Goal: Information Seeking & Learning: Learn about a topic

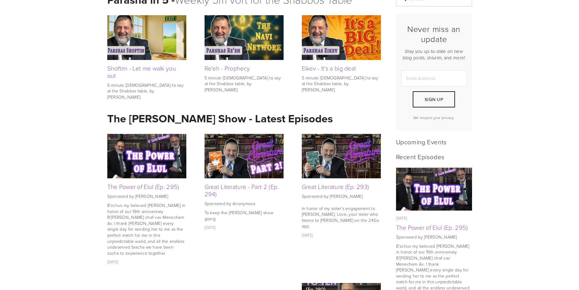
scroll to position [152, 0]
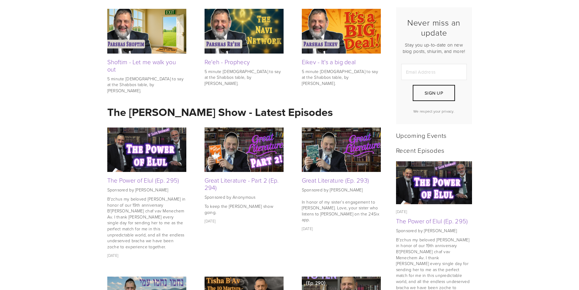
click at [154, 164] on img at bounding box center [146, 149] width 79 height 44
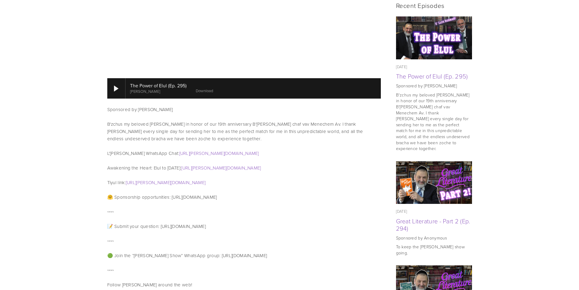
scroll to position [294, 0]
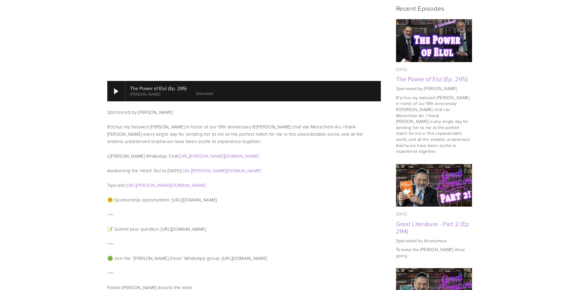
drag, startPoint x: 259, startPoint y: 164, endPoint x: 268, endPoint y: 170, distance: 11.0
click at [268, 170] on div "Sponsored by Yoel Schmell B'zchus my beloved aishes chayil Ahuva in honor of ou…" at bounding box center [244, 149] width 274 height 80
click at [269, 170] on div "Sponsored by Yoel Schmell B'zchus my beloved aishes chayil Ahuva in honor of ou…" at bounding box center [244, 149] width 274 height 80
click at [213, 181] on p "Tiyul link: https://rudman.short.gy/TiyulForm" at bounding box center [244, 184] width 274 height 7
click at [251, 167] on link "https://rudman.short.gy/ElulBook" at bounding box center [221, 170] width 80 height 6
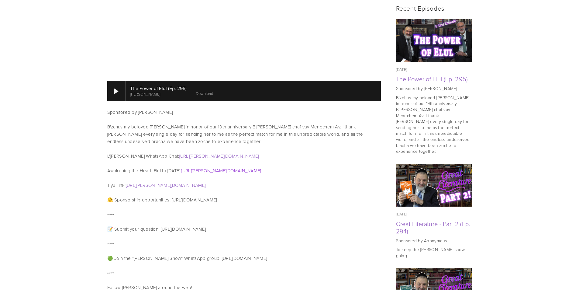
drag, startPoint x: 191, startPoint y: 163, endPoint x: 239, endPoint y: 161, distance: 47.5
click at [239, 167] on p "Awakening the Heart: Elul to Yom Kippur: https://rudman.short.gy/ElulBook" at bounding box center [244, 170] width 274 height 7
click at [246, 152] on p "L'Dovid WhatsApp Chat: https://rudman.short.gy/LDovid" at bounding box center [244, 155] width 274 height 7
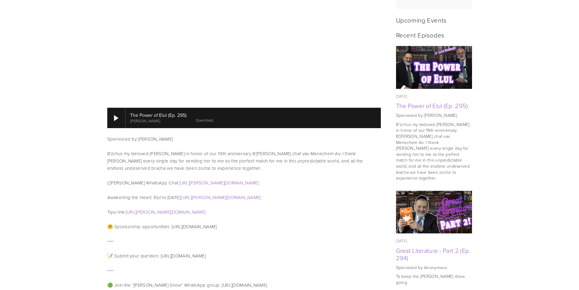
scroll to position [334, 0]
